Goal: Check status

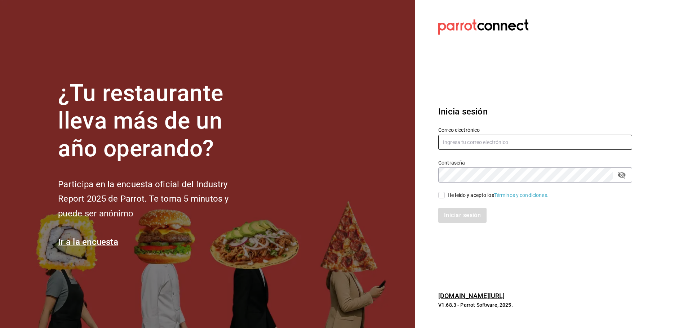
type input "[EMAIL_ADDRESS][DOMAIN_NAME]"
click at [443, 196] on input "He leído y acepto los Términos y condiciones." at bounding box center [441, 195] width 6 height 6
checkbox input "true"
click at [453, 217] on button "Iniciar sesión" at bounding box center [462, 215] width 49 height 15
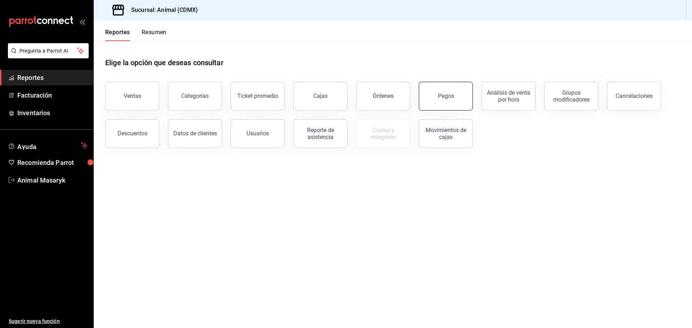
click at [449, 103] on button "Pagos" at bounding box center [446, 96] width 54 height 29
